Goal: Task Accomplishment & Management: Use online tool/utility

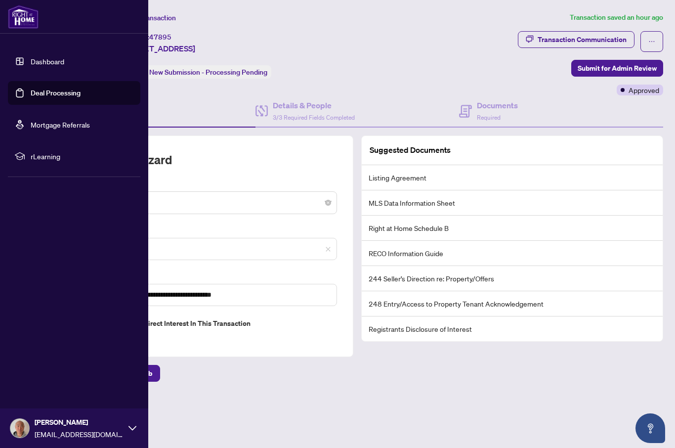
click at [81, 91] on link "Deal Processing" at bounding box center [56, 92] width 50 height 9
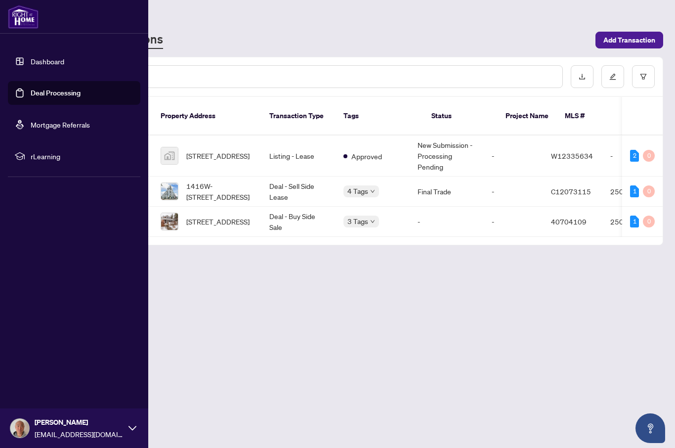
click at [444, 303] on main "Deal Processing RAHR - Transactions Add Transaction Ticket Number Property Addr…" at bounding box center [357, 224] width 635 height 448
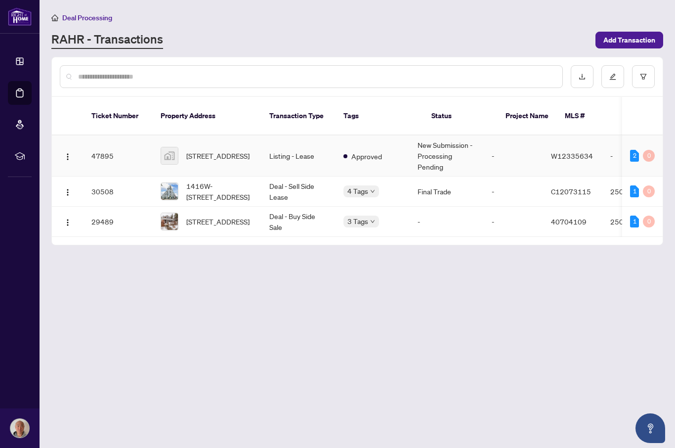
click at [222, 150] on span "909-200 Burnhamthorpe Road East, Mississauga, ON, Canada" at bounding box center [217, 155] width 63 height 11
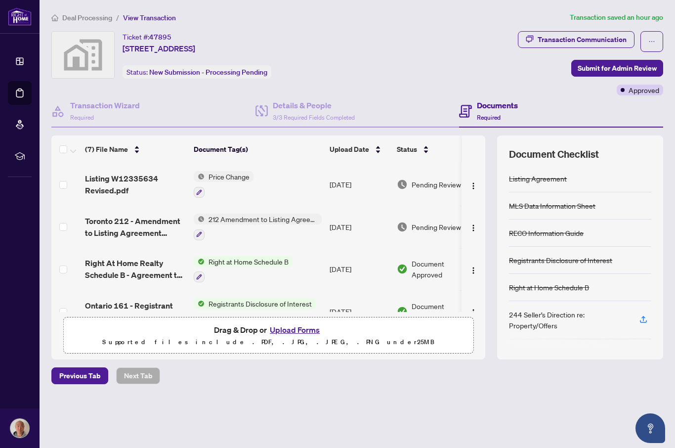
click at [27, 147] on li "rLearning" at bounding box center [20, 156] width 24 height 24
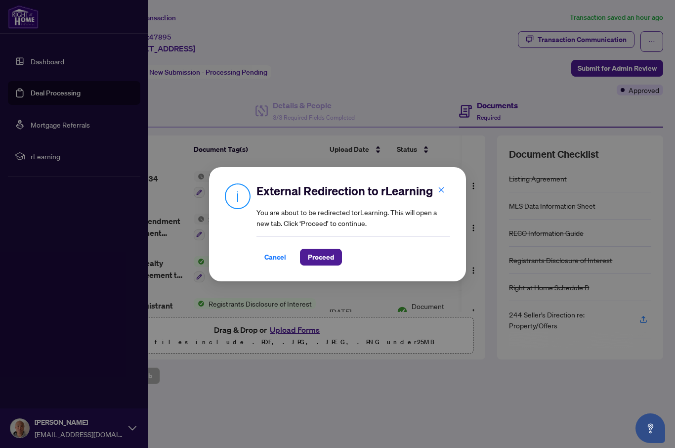
click at [53, 319] on div "External Redirection to rLearning You are about to be redirected to rLearning .…" at bounding box center [337, 224] width 675 height 448
click at [275, 249] on span "Cancel" at bounding box center [275, 257] width 22 height 16
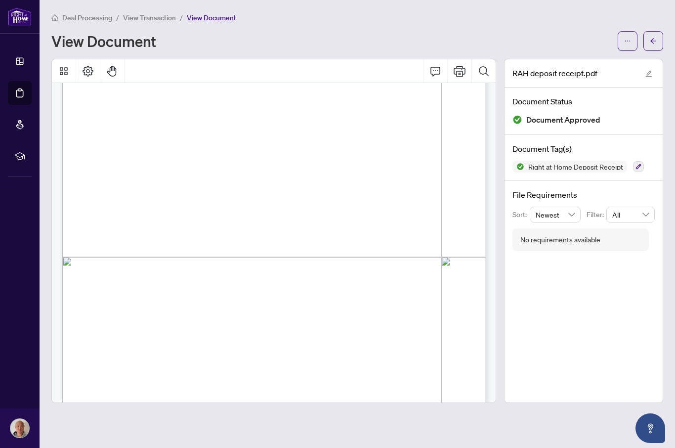
scroll to position [215, 0]
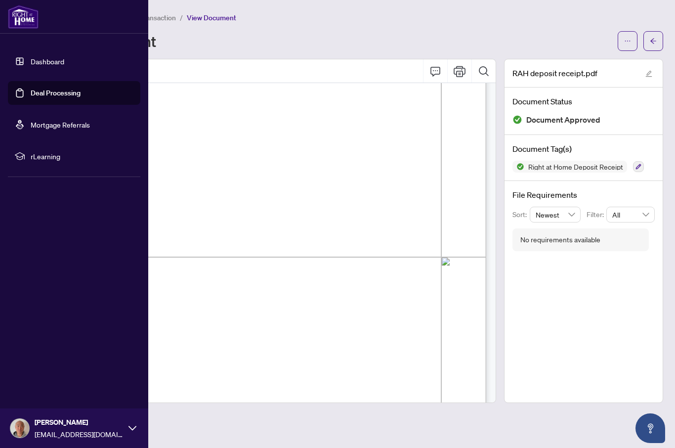
click at [81, 93] on link "Deal Processing" at bounding box center [56, 92] width 50 height 9
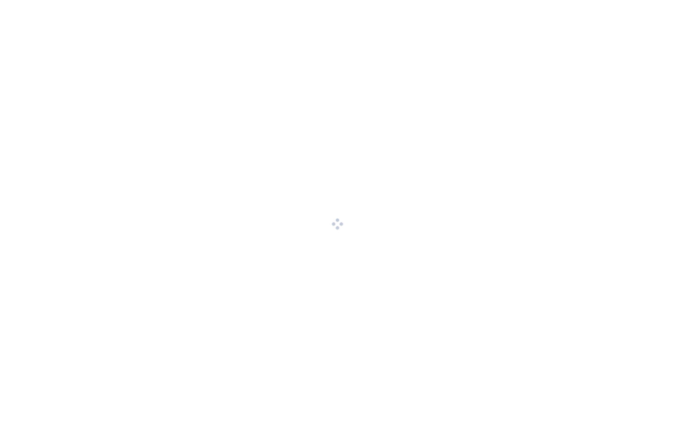
scroll to position [0, 0]
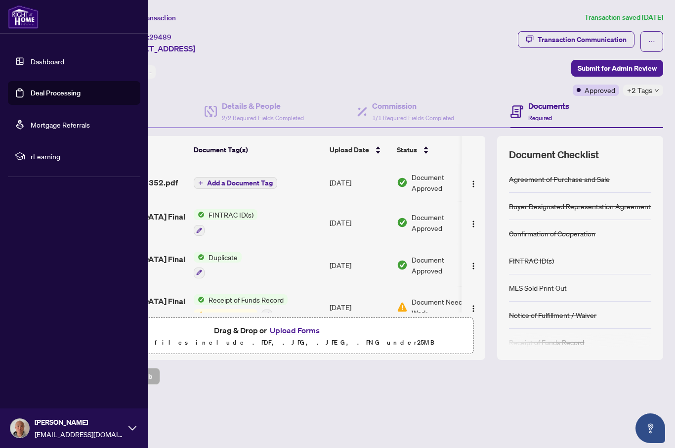
click at [81, 91] on link "Deal Processing" at bounding box center [56, 92] width 50 height 9
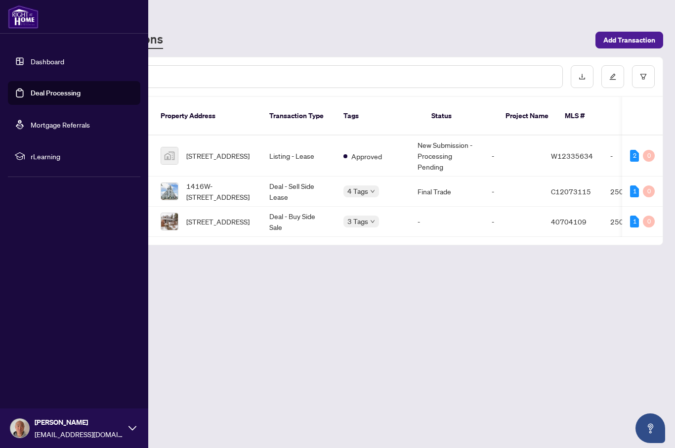
click at [407, 17] on div "Deal Processing" at bounding box center [356, 17] width 611 height 11
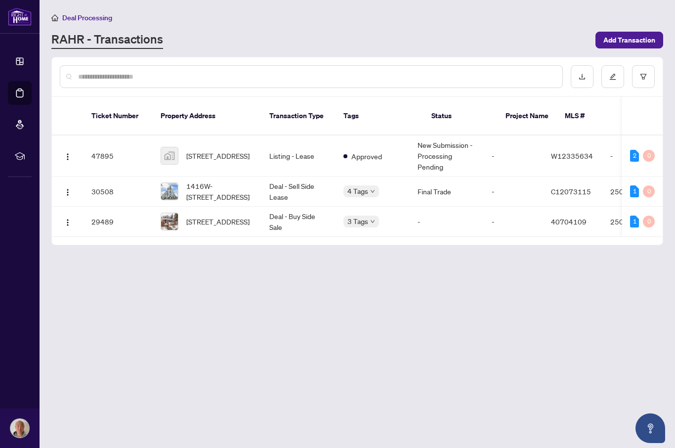
click at [508, 206] on td "-" at bounding box center [513, 221] width 59 height 30
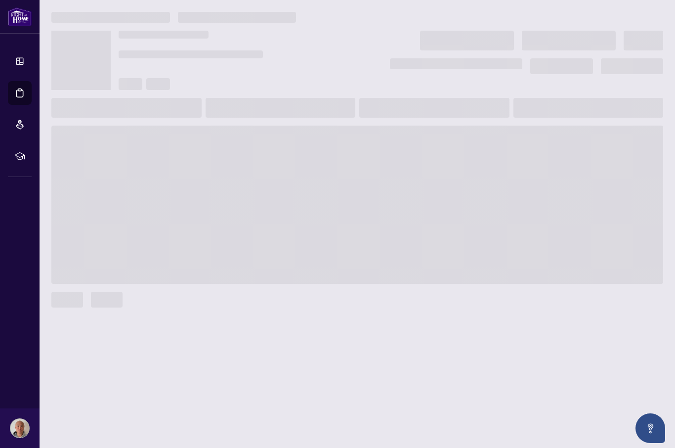
click at [446, 206] on span at bounding box center [356, 204] width 611 height 158
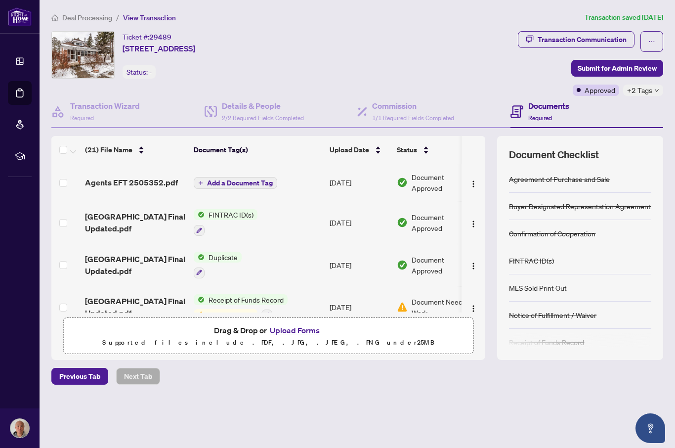
click at [156, 182] on span "Agents EFT 2505352.pdf" at bounding box center [131, 182] width 93 height 12
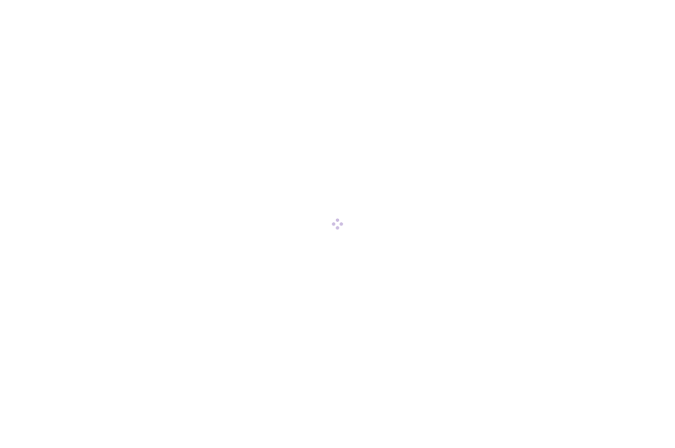
scroll to position [0, 0]
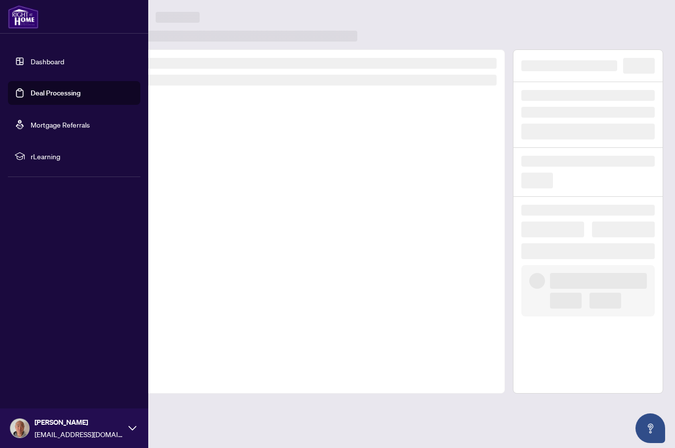
click at [31, 66] on link "Dashboard" at bounding box center [48, 61] width 34 height 9
